Goal: Find specific page/section: Find specific page/section

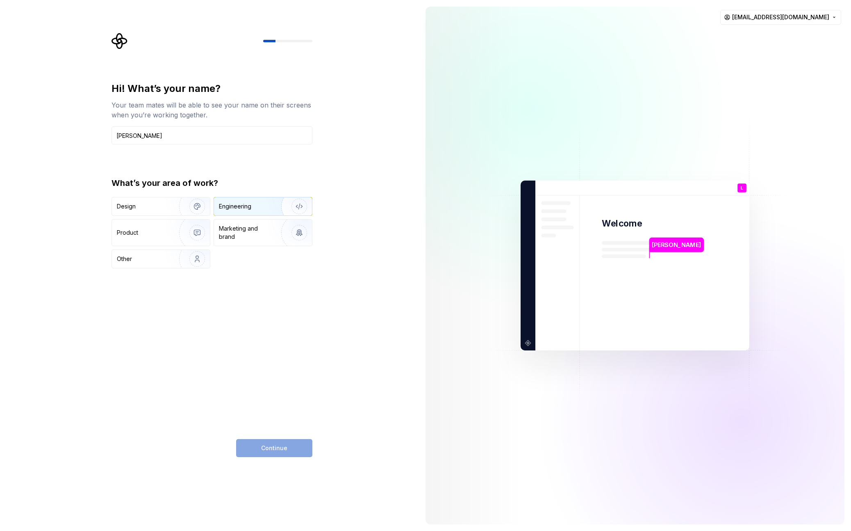
type input "[PERSON_NAME]"
click at [241, 212] on div "Engineering" at bounding box center [263, 206] width 98 height 18
click at [264, 455] on button "Continue" at bounding box center [274, 448] width 76 height 18
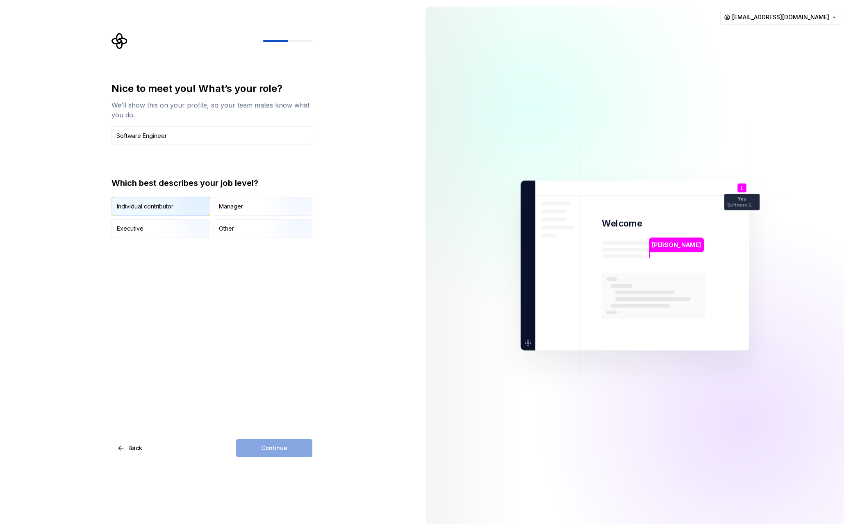
type input "Software Engineer"
click at [150, 204] on div "Individual contributor" at bounding box center [145, 206] width 57 height 8
click at [281, 441] on button "Continue" at bounding box center [274, 448] width 76 height 18
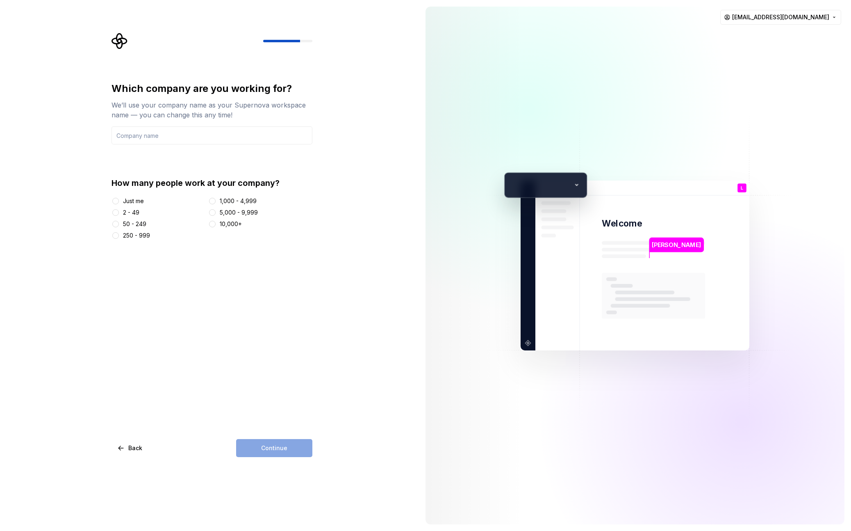
drag, startPoint x: 216, startPoint y: 198, endPoint x: 215, endPoint y: 203, distance: 4.8
click at [216, 198] on div "1,000 - 4,999" at bounding box center [260, 201] width 105 height 8
click at [215, 203] on button "1,000 - 4,999" at bounding box center [212, 201] width 7 height 7
click at [166, 138] on input "text" at bounding box center [212, 135] width 201 height 18
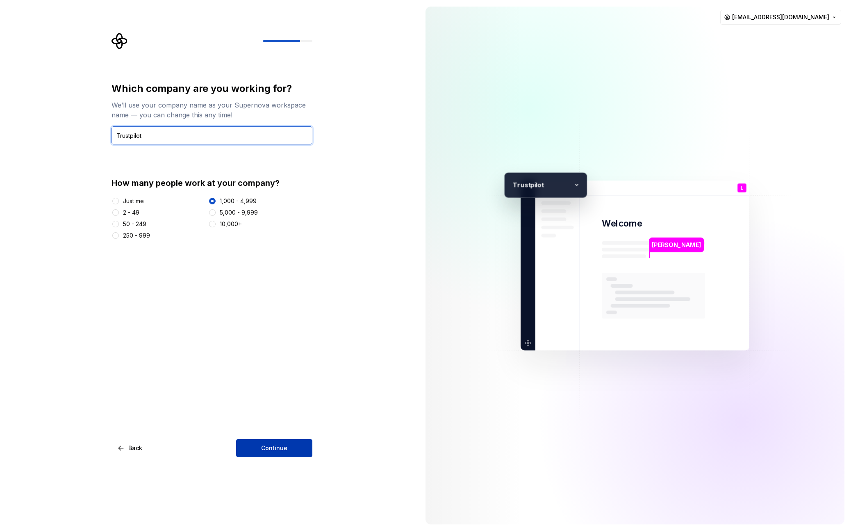
type input "Trustpilot"
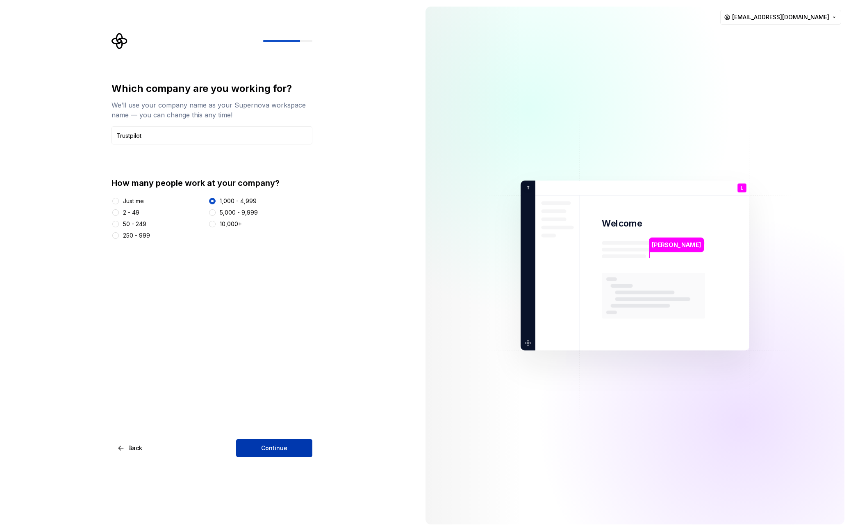
click at [269, 443] on button "Continue" at bounding box center [274, 448] width 76 height 18
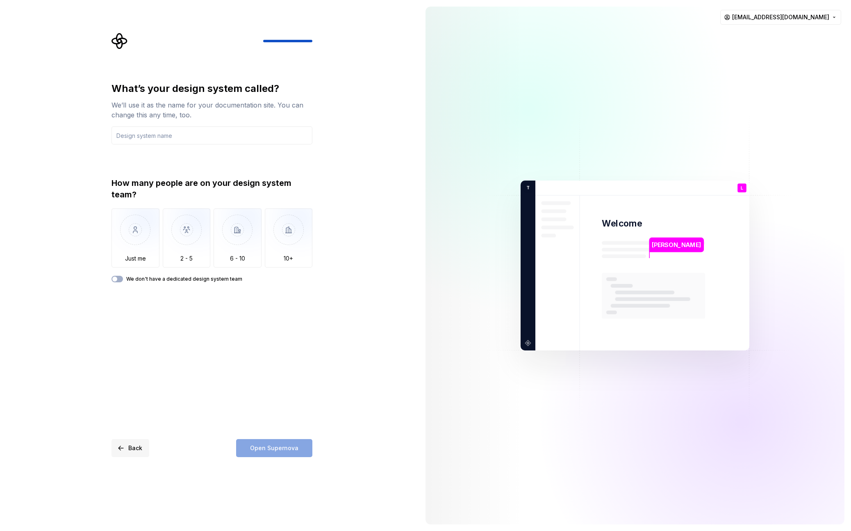
click at [132, 449] on span "Back" at bounding box center [135, 448] width 14 height 8
click at [133, 446] on span "Back" at bounding box center [135, 448] width 14 height 8
click at [788, 19] on html "What’s your design system called? We’ll use it as the name for your documentati…" at bounding box center [425, 265] width 851 height 531
click at [788, 36] on div "Sign out" at bounding box center [807, 35] width 78 height 8
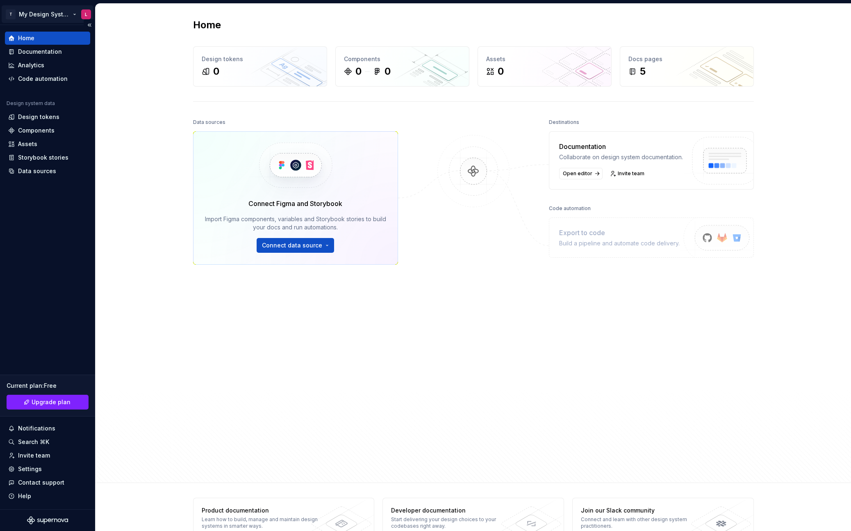
click at [44, 11] on html "T My Design System L Home Documentation Analytics Code automation Design system…" at bounding box center [425, 265] width 851 height 531
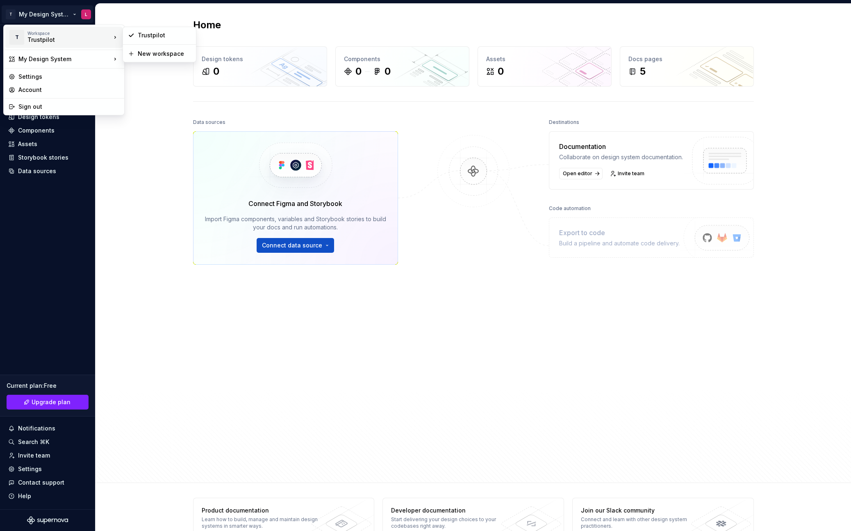
click at [48, 36] on div "Trustpilot" at bounding box center [62, 40] width 70 height 8
click at [134, 312] on html "T My Design System L Home Documentation Analytics Code automation Design system…" at bounding box center [425, 265] width 851 height 531
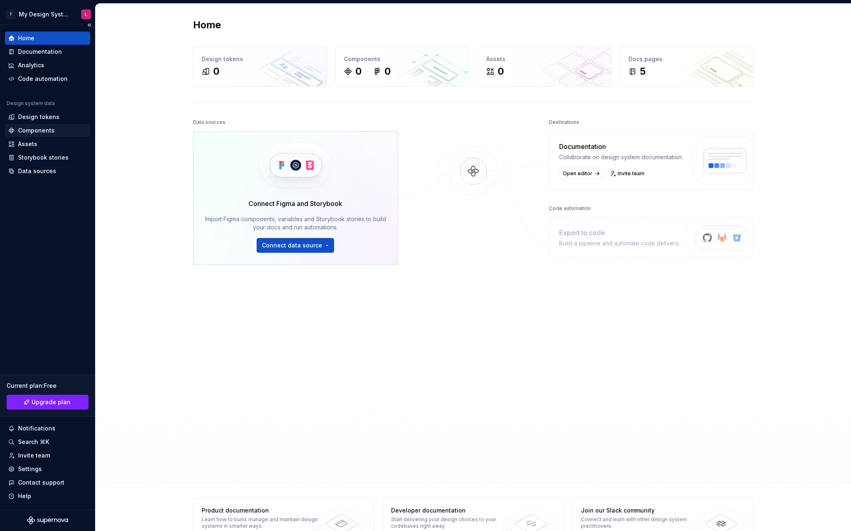
click at [54, 130] on div "Components" at bounding box center [47, 130] width 79 height 8
